Goal: Navigation & Orientation: Find specific page/section

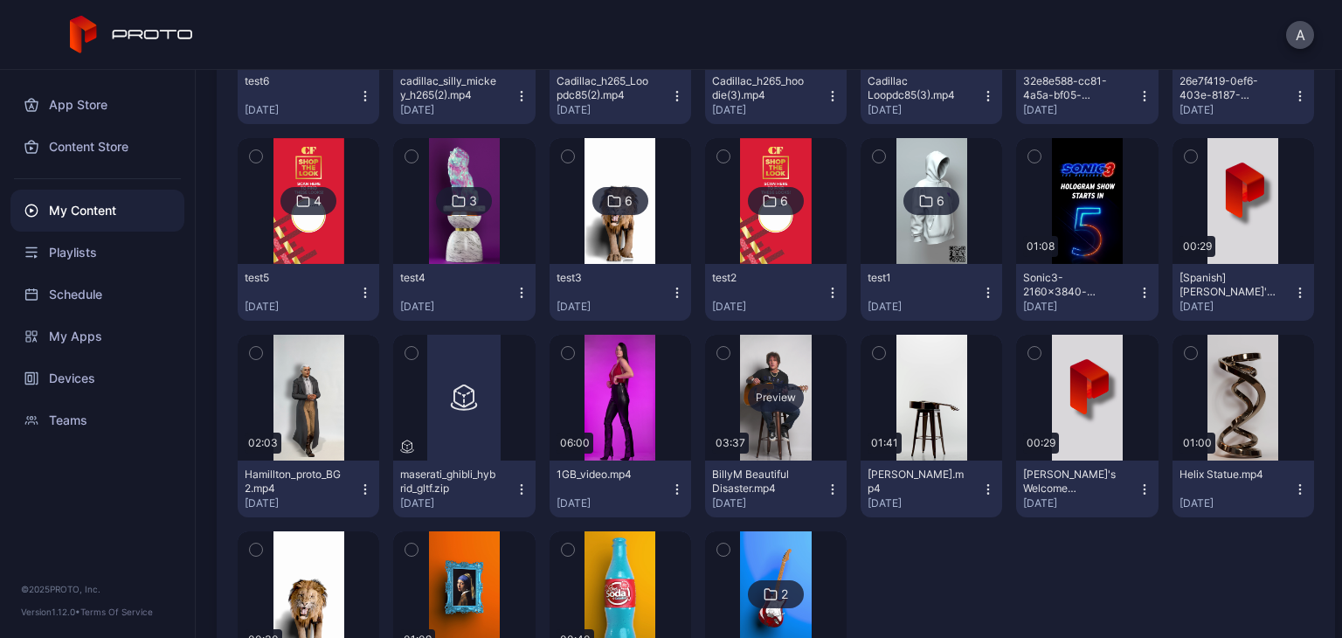
scroll to position [3920, 0]
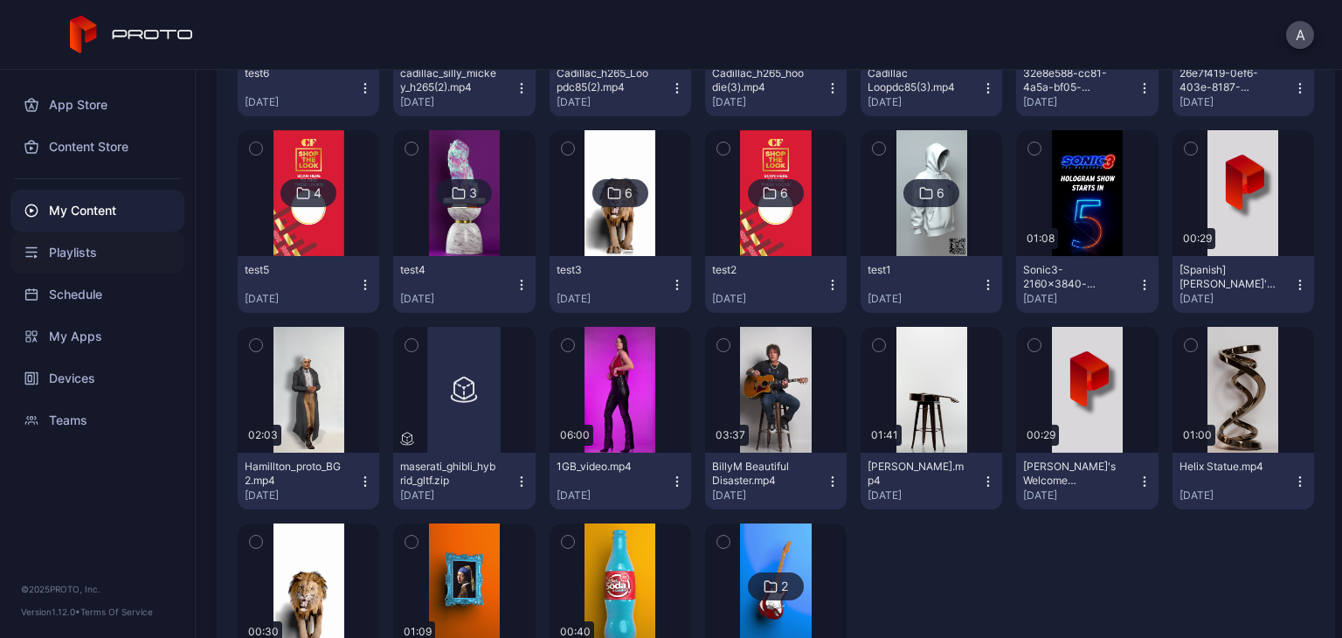
click at [87, 259] on div "Playlists" at bounding box center [97, 253] width 174 height 42
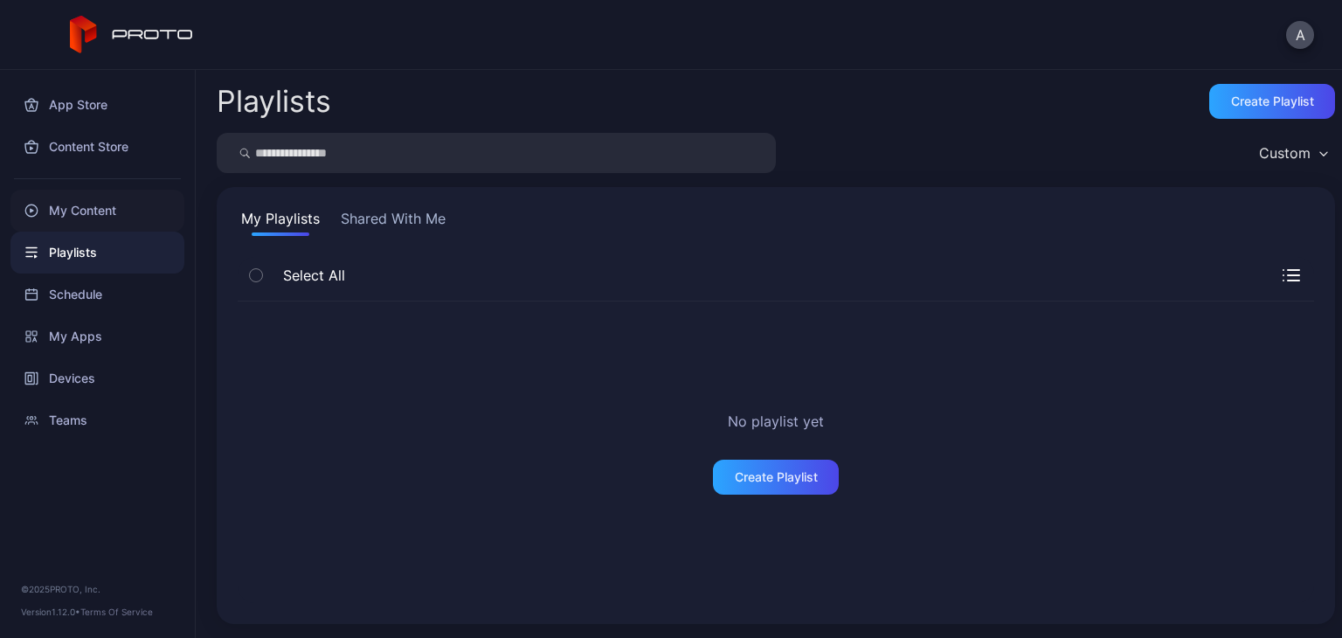
click at [95, 226] on div "My Content" at bounding box center [97, 211] width 174 height 42
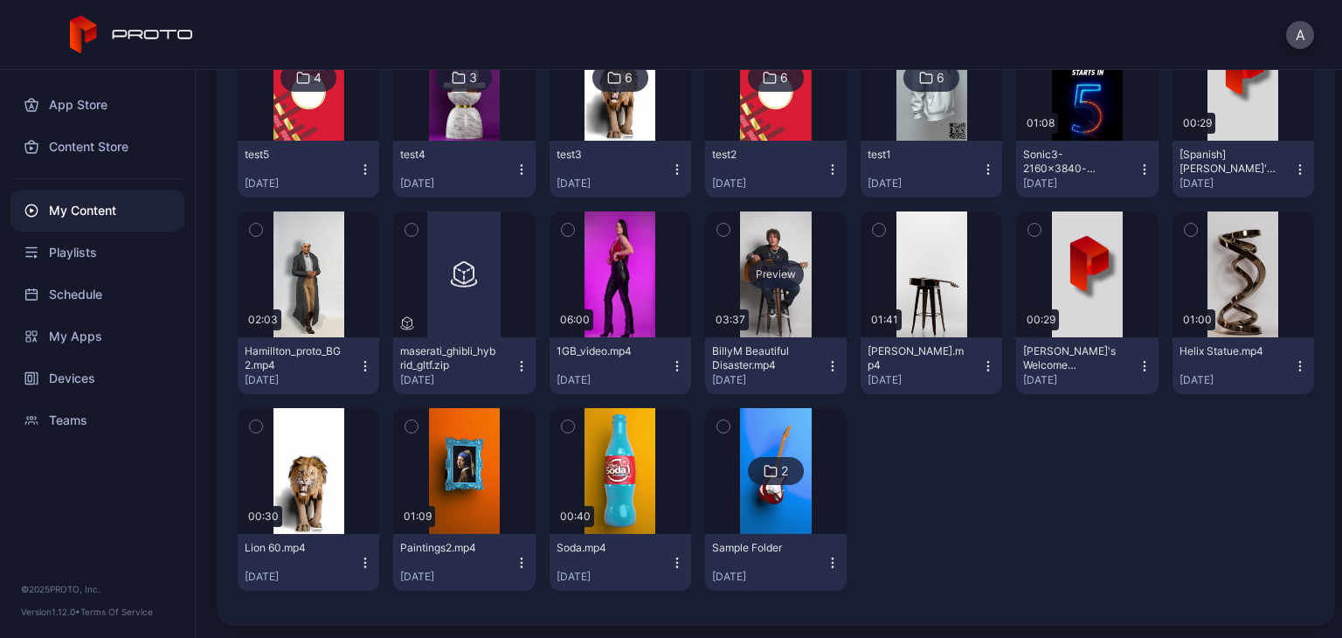
scroll to position [4038, 0]
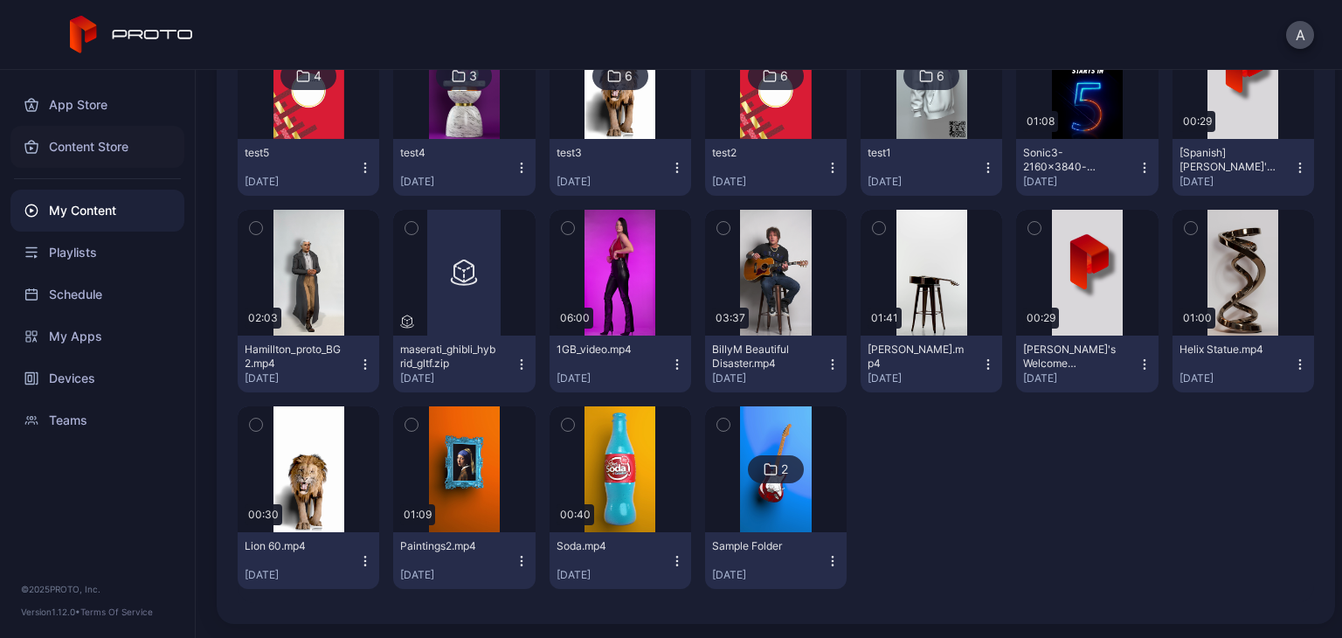
click at [108, 144] on div "Content Store" at bounding box center [97, 147] width 174 height 42
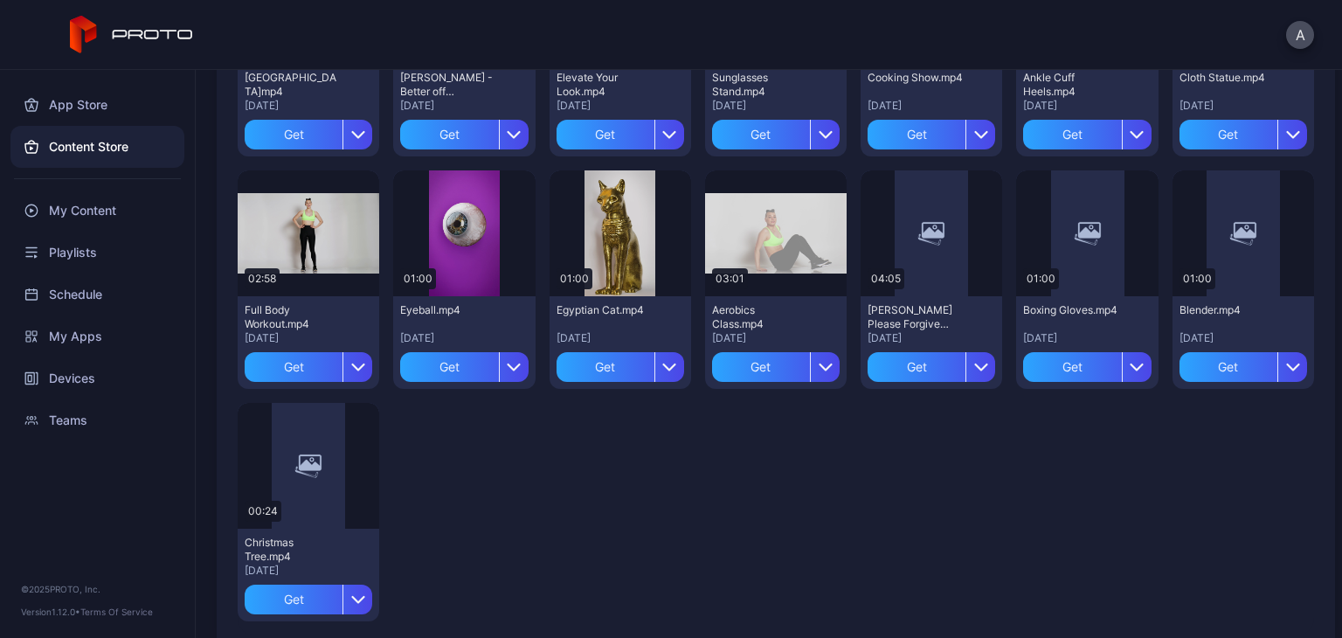
scroll to position [2655, 0]
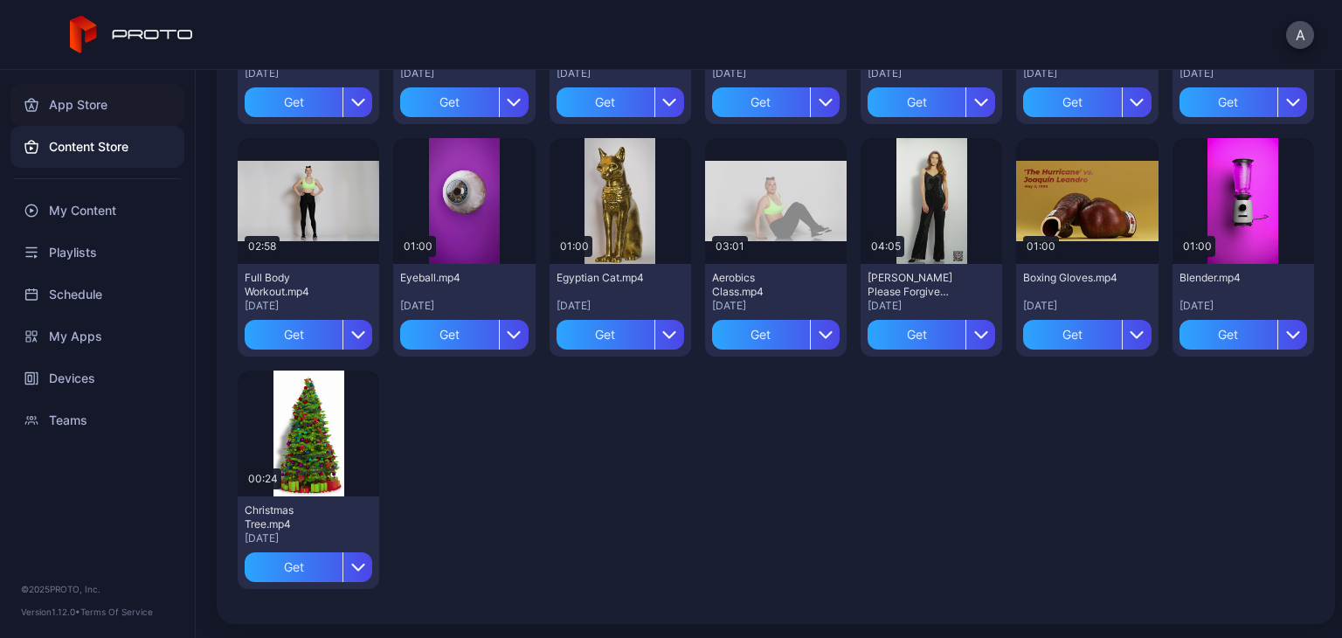
click at [107, 118] on div "App Store" at bounding box center [97, 105] width 174 height 42
